Goal: Transaction & Acquisition: Purchase product/service

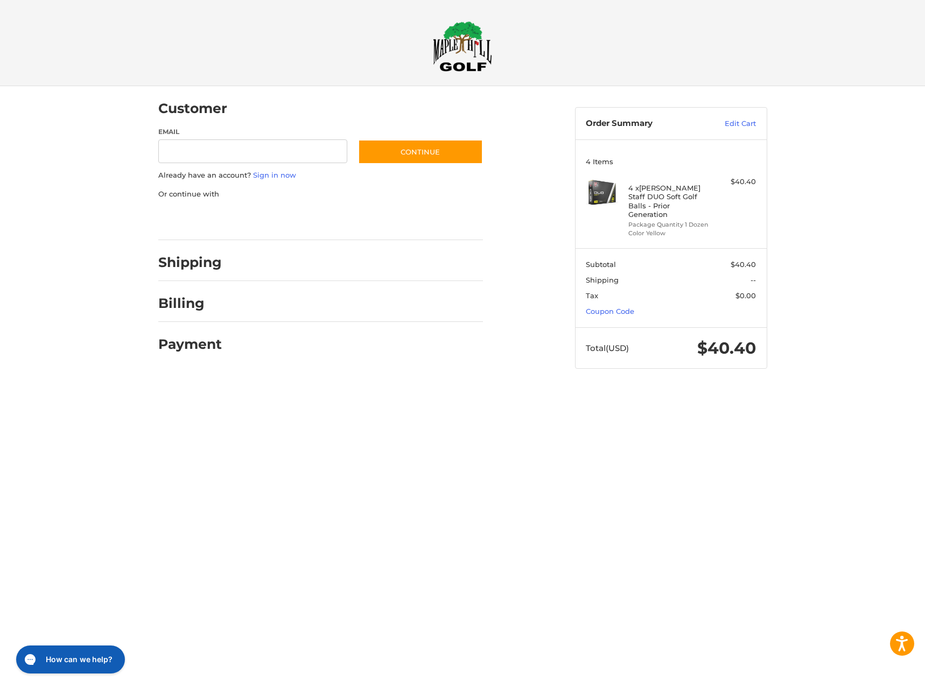
click at [0, 390] on div at bounding box center [0, 390] width 0 height 0
